Goal: Task Accomplishment & Management: Manage account settings

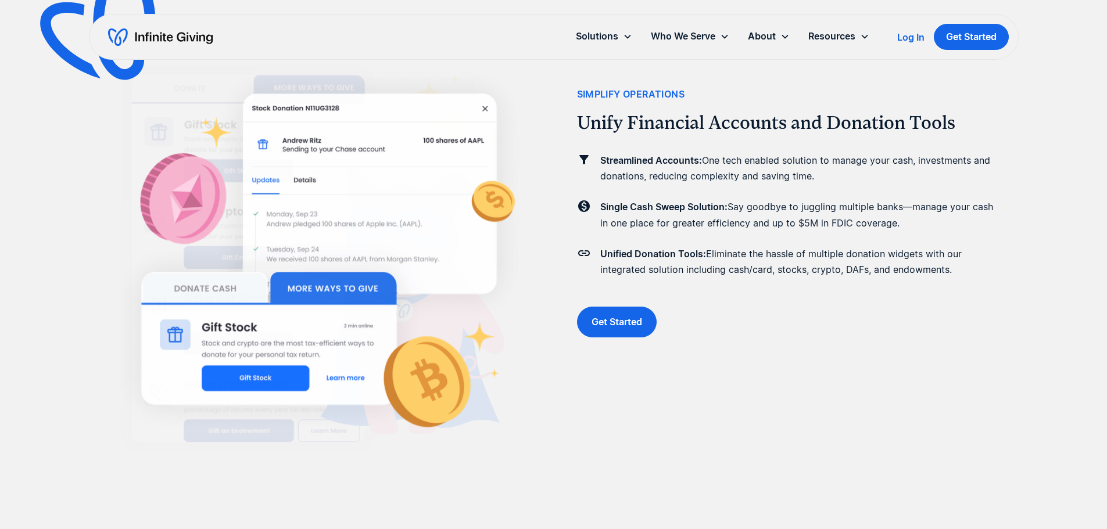
scroll to position [1858, 0]
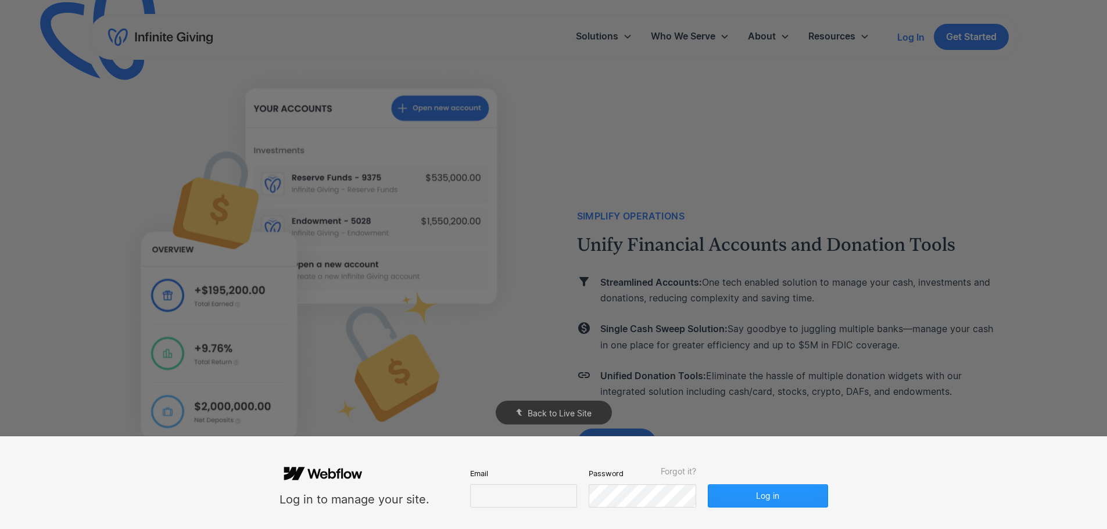
scroll to position [1225, 0]
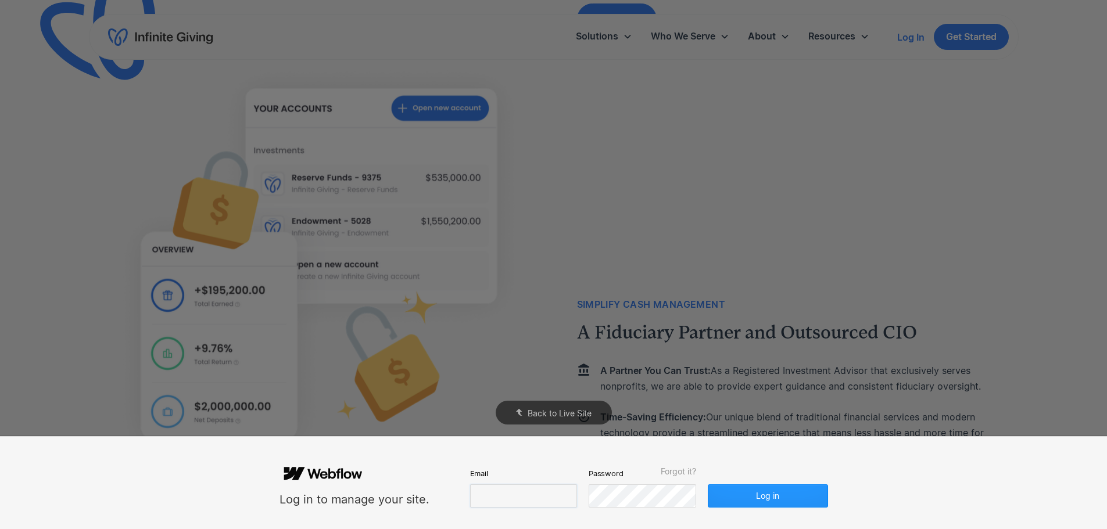
click at [512, 491] on input "email" at bounding box center [523, 495] width 107 height 23
click at [427, 483] on div "Log in to manage your site." at bounding box center [354, 482] width 150 height 49
click at [536, 502] on input "email" at bounding box center [523, 495] width 107 height 23
click at [544, 491] on input "email" at bounding box center [523, 495] width 107 height 23
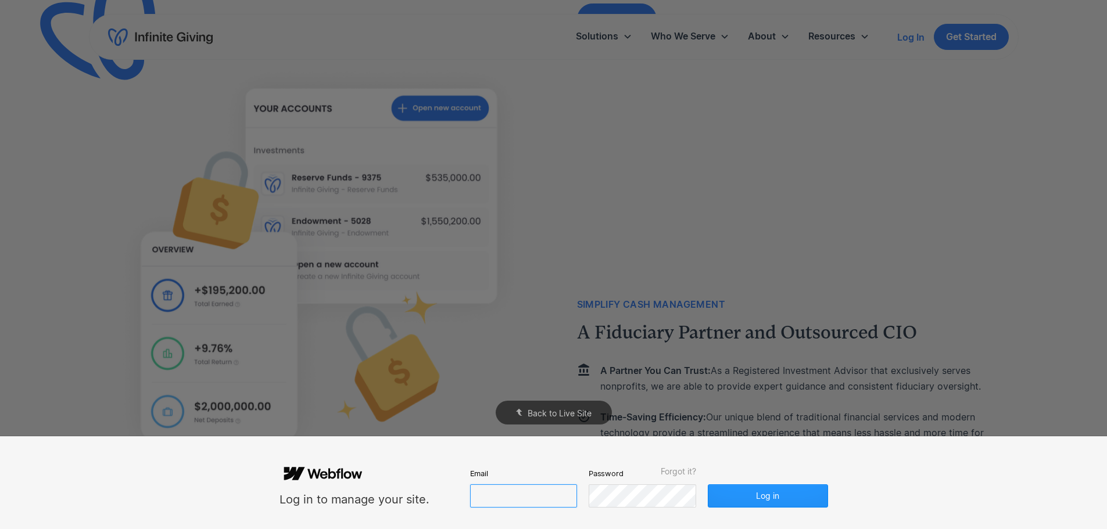
paste input "**********"
type input "**********"
click at [759, 497] on button "Log in" at bounding box center [767, 495] width 119 height 23
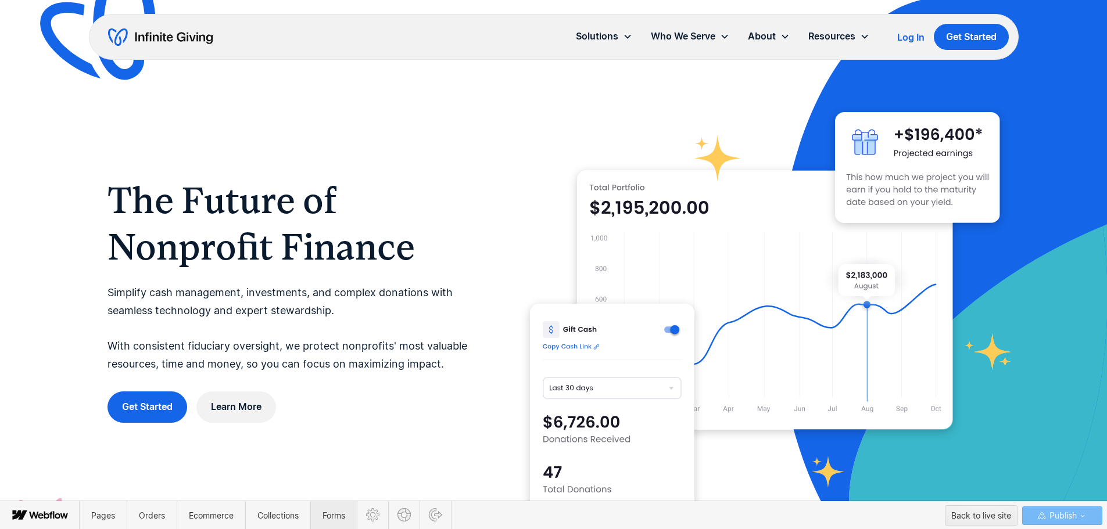
click at [328, 503] on span "Forms" at bounding box center [334, 515] width 46 height 28
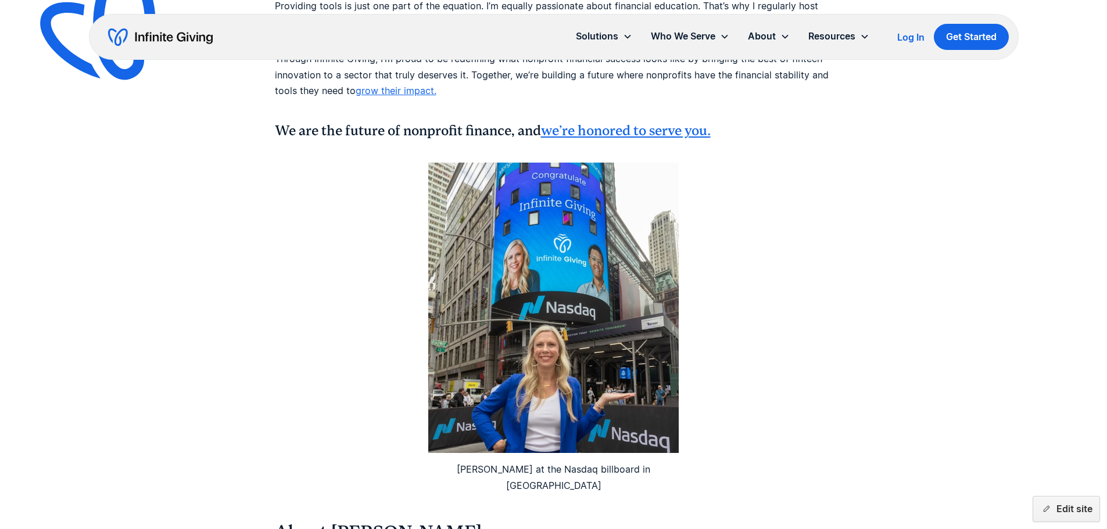
scroll to position [1227, 0]
